Goal: Task Accomplishment & Management: Manage account settings

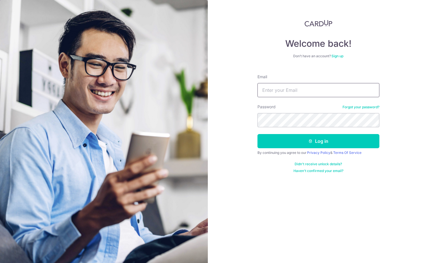
click at [300, 95] on input "Email" at bounding box center [318, 90] width 122 height 14
type input "[DOMAIN_NAME][EMAIL_ADDRESS][DOMAIN_NAME]"
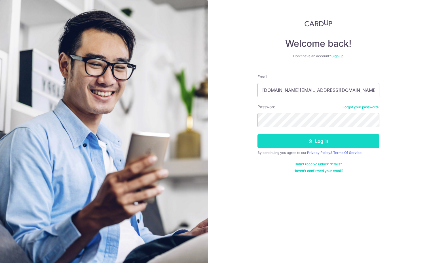
click at [299, 140] on button "Log in" at bounding box center [318, 141] width 122 height 14
